Goal: Transaction & Acquisition: Purchase product/service

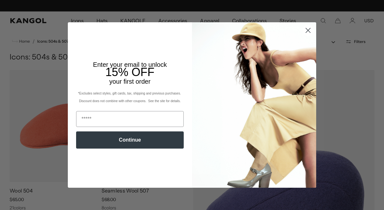
scroll to position [0, 131]
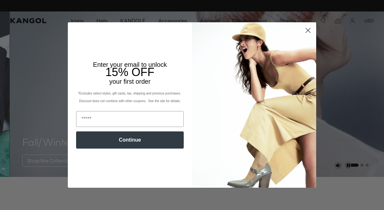
scroll to position [0, 131]
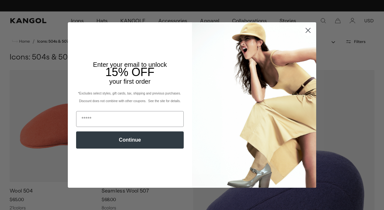
scroll to position [0, 131]
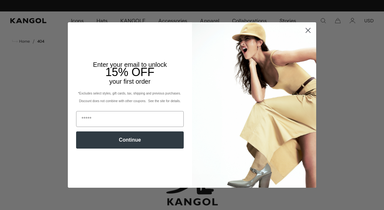
scroll to position [0, 131]
